Goal: Find specific page/section: Find specific page/section

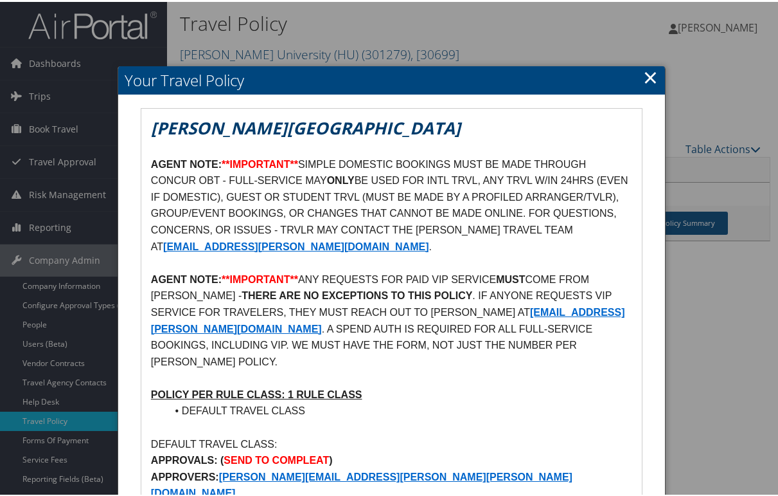
click at [327, 260] on p at bounding box center [391, 261] width 481 height 17
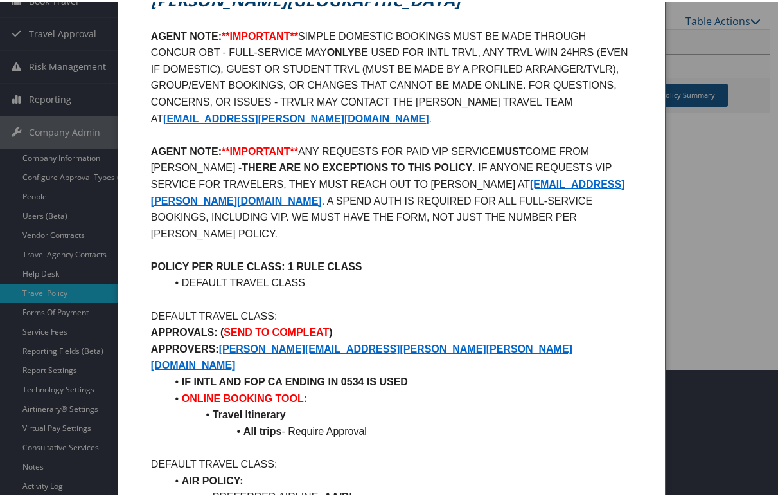
scroll to position [129, 0]
click at [394, 289] on p at bounding box center [391, 297] width 481 height 17
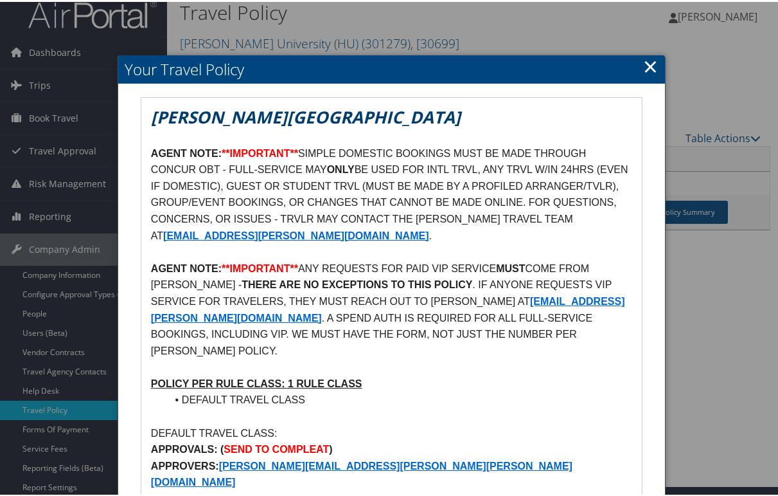
scroll to position [0, 0]
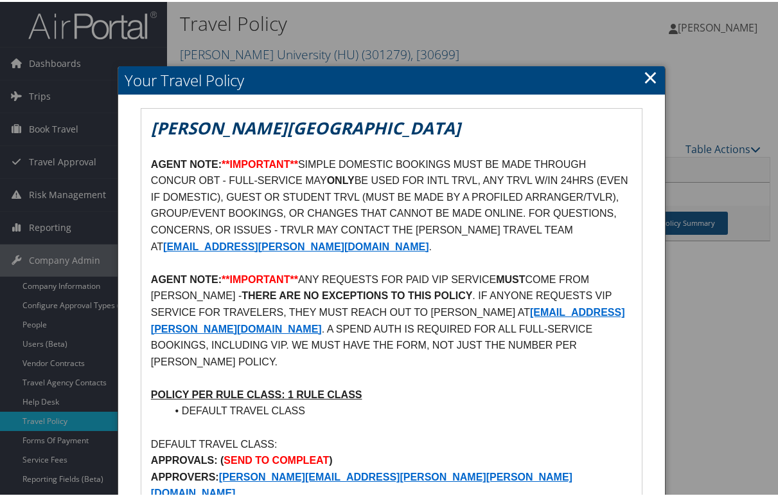
click at [654, 73] on link "×" at bounding box center [650, 75] width 15 height 26
